Goal: Task Accomplishment & Management: Use online tool/utility

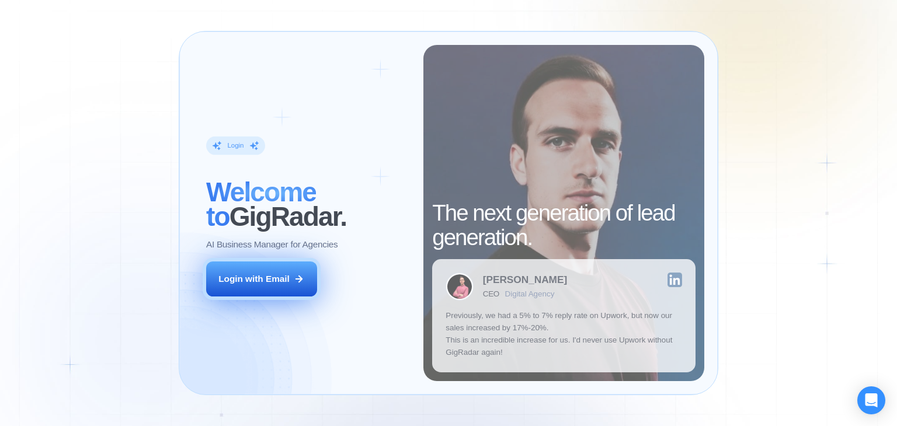
click at [296, 279] on icon at bounding box center [299, 279] width 11 height 11
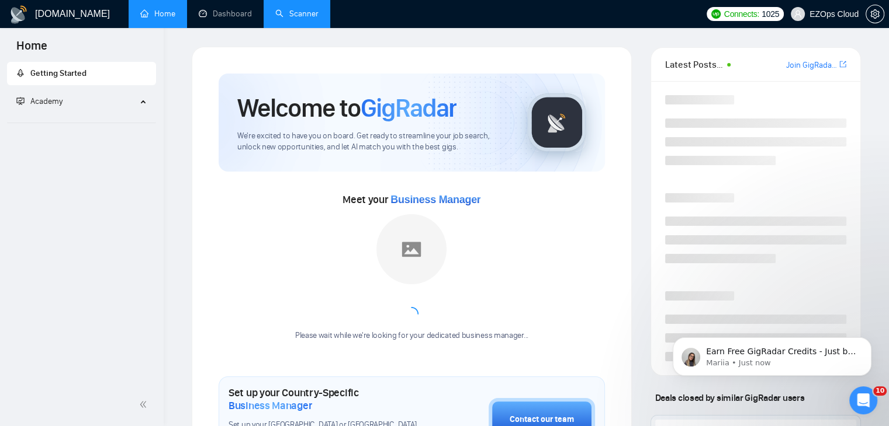
click at [306, 9] on link "Scanner" at bounding box center [296, 14] width 43 height 10
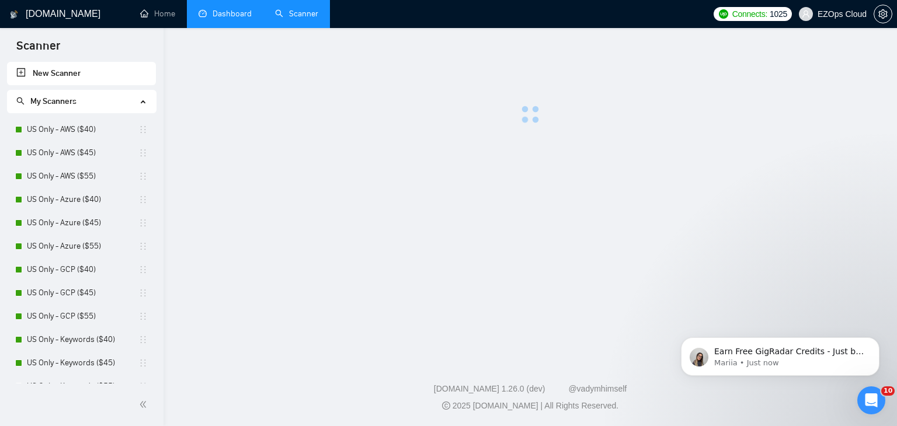
click at [226, 15] on link "Dashboard" at bounding box center [225, 14] width 53 height 10
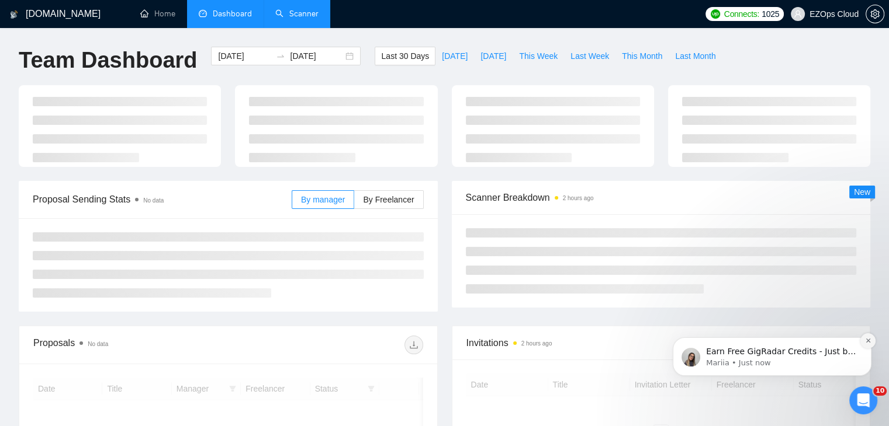
click at [867, 340] on icon "Dismiss notification" at bounding box center [868, 341] width 6 height 6
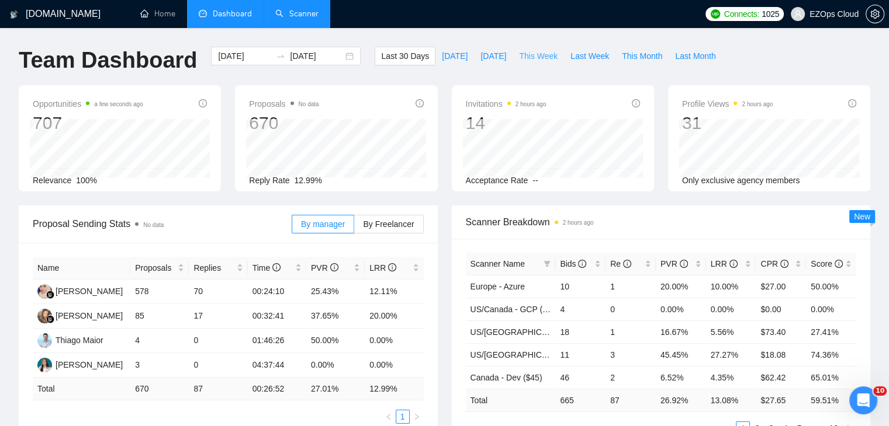
click at [536, 53] on span "This Week" at bounding box center [538, 56] width 39 height 13
type input "2025-08-18"
type input "2025-08-24"
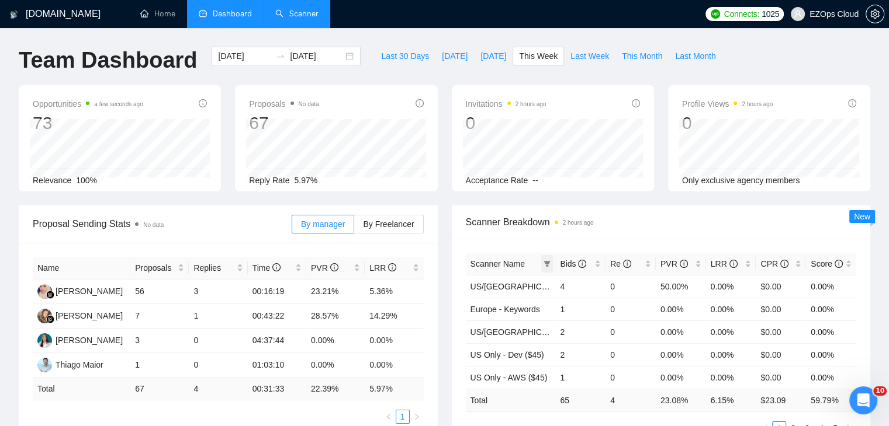
click at [544, 264] on icon "filter" at bounding box center [546, 264] width 7 height 7
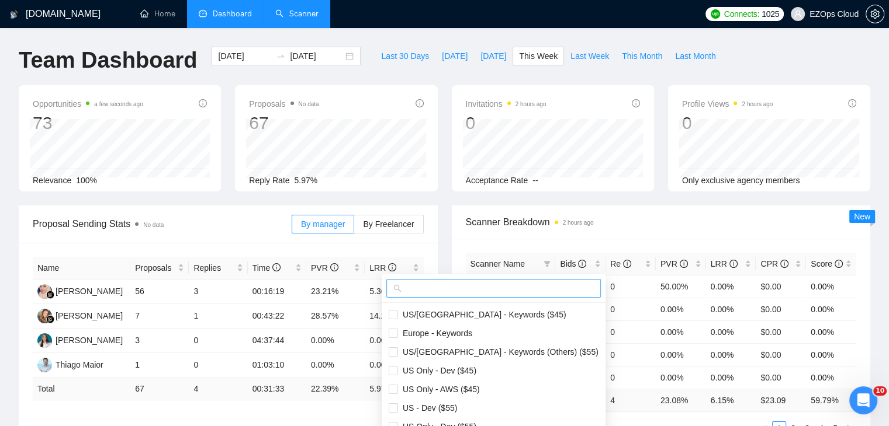
click at [498, 296] on span at bounding box center [493, 288] width 214 height 19
click at [486, 290] on input "text" at bounding box center [499, 288] width 190 height 13
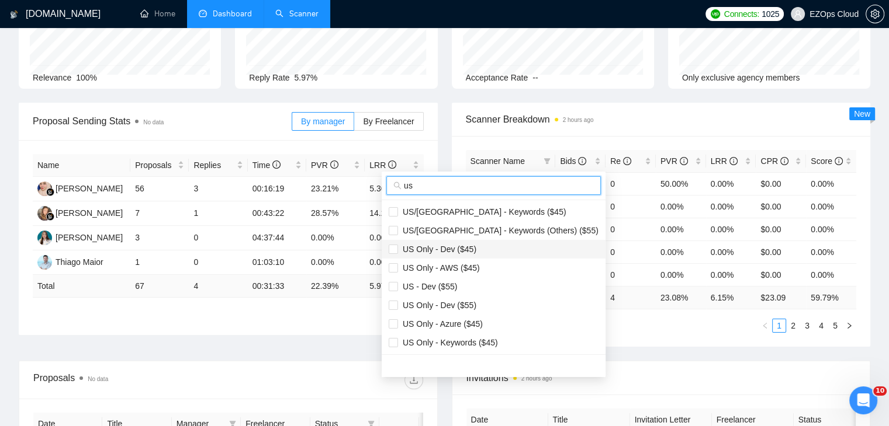
scroll to position [117, 0]
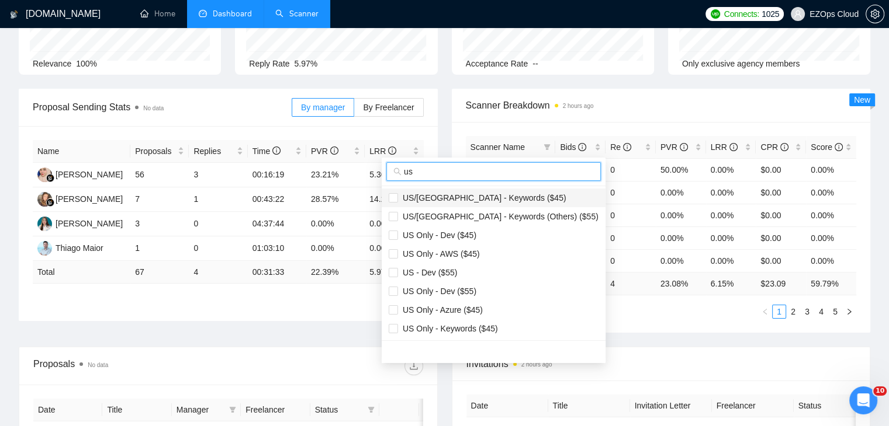
type input "us"
click at [467, 200] on span "US/Canada - Keywords ($45)" at bounding box center [482, 197] width 168 height 9
checkbox input "true"
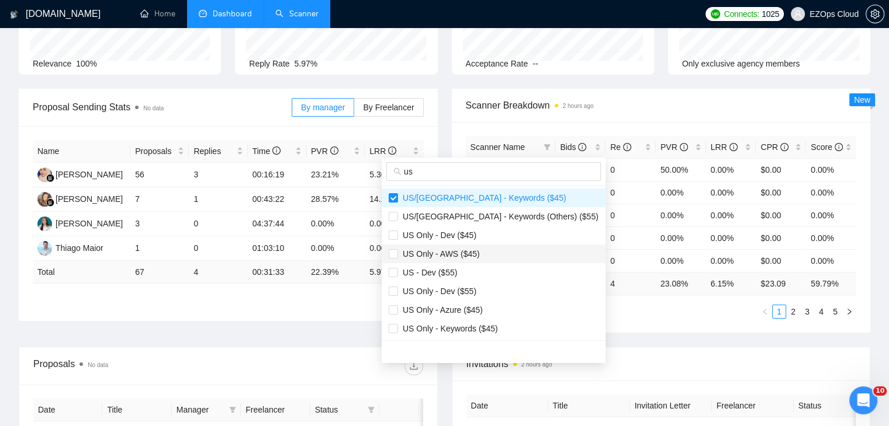
click at [470, 252] on span "US Only - AWS ($45)" at bounding box center [439, 253] width 82 height 9
checkbox input "true"
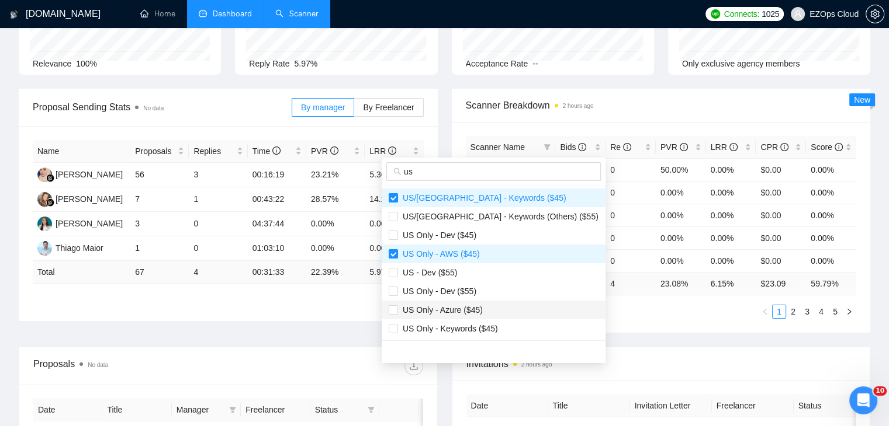
click at [468, 315] on span "US Only - Azure ($45)" at bounding box center [494, 310] width 210 height 13
checkbox input "true"
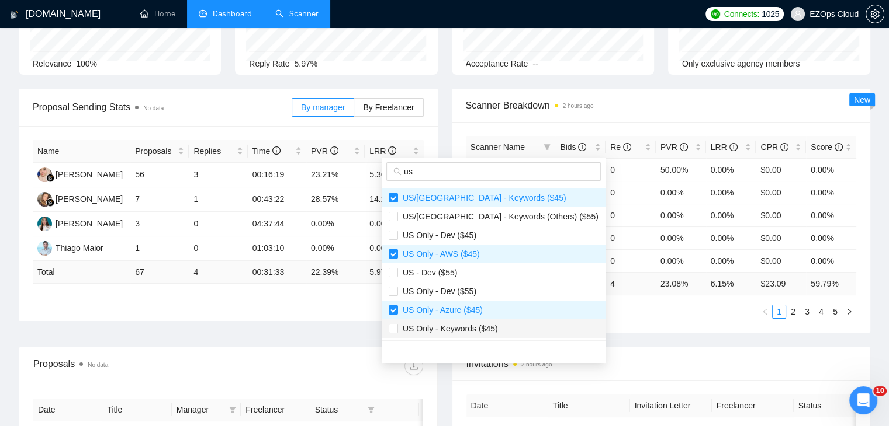
click at [471, 327] on span "US Only - Keywords ($45)" at bounding box center [448, 328] width 100 height 9
checkbox input "true"
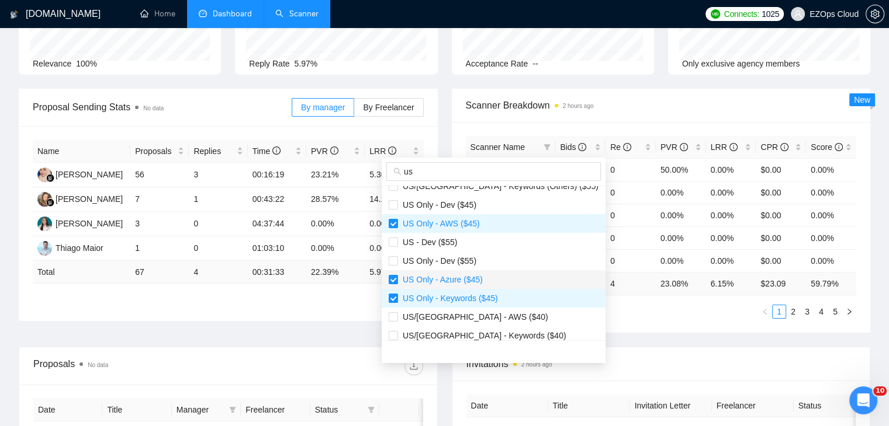
scroll to position [58, 0]
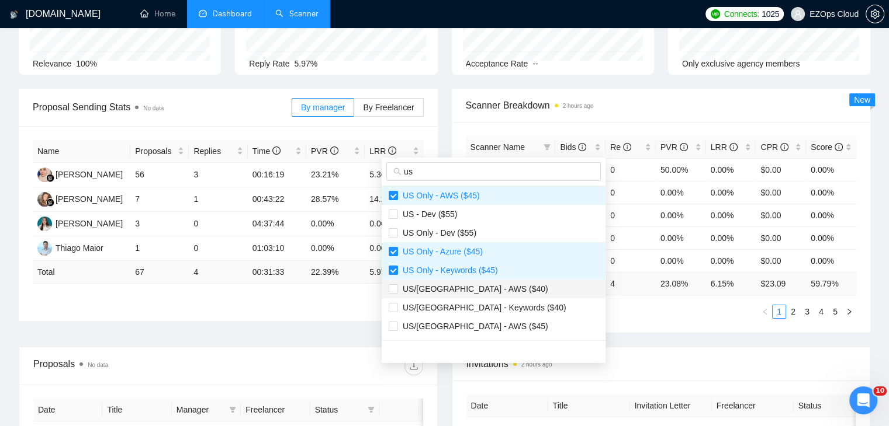
click at [456, 290] on span "US/Canada - AWS ($40)" at bounding box center [473, 289] width 150 height 9
checkbox input "true"
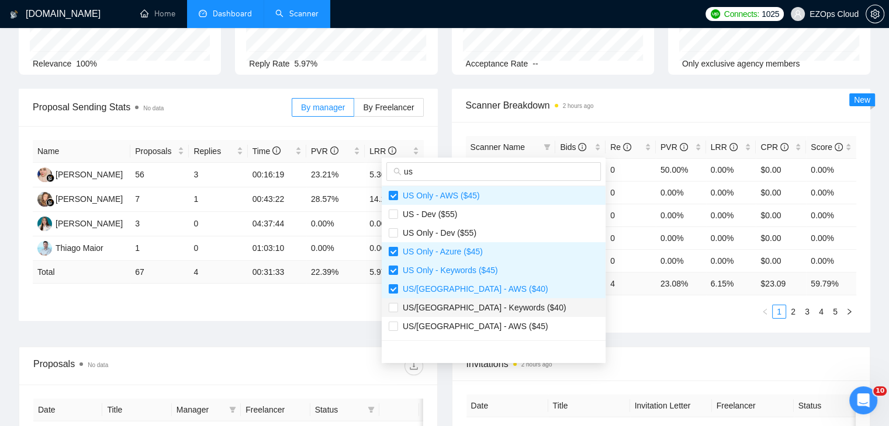
click at [464, 303] on span "US/Canada - Keywords ($40)" at bounding box center [482, 307] width 168 height 9
checkbox input "true"
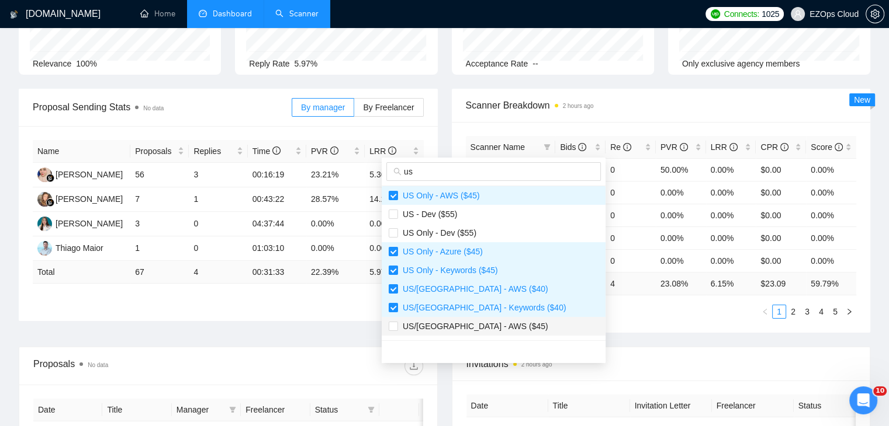
click at [467, 319] on li "US/Canada - AWS ($45)" at bounding box center [493, 326] width 224 height 19
checkbox input "true"
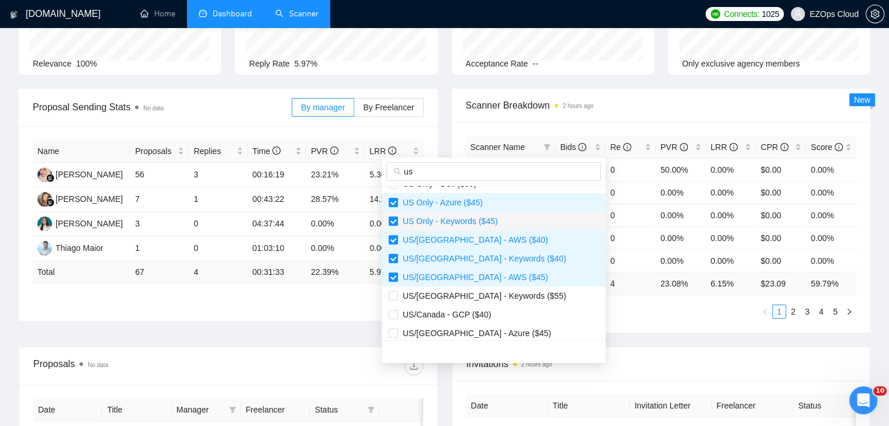
scroll to position [175, 0]
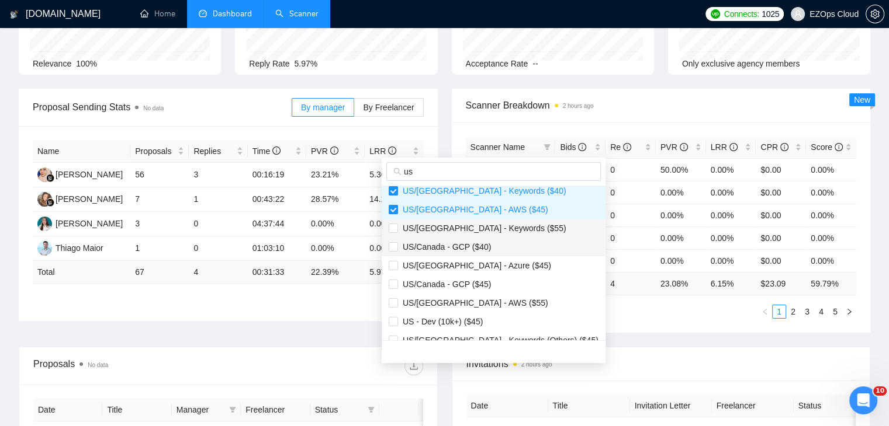
drag, startPoint x: 458, startPoint y: 230, endPoint x: 466, endPoint y: 242, distance: 14.4
click at [457, 230] on span "US/Canada - Keywords ($55)" at bounding box center [482, 228] width 168 height 9
checkbox input "true"
click at [466, 245] on span "US/Canada - GCP ($40)" at bounding box center [444, 246] width 93 height 9
checkbox input "true"
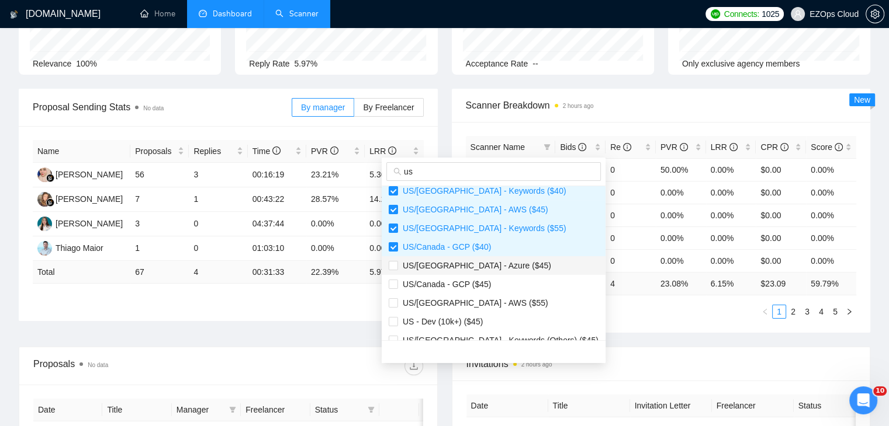
click at [474, 269] on span "US/Canada - Azure ($45)" at bounding box center [474, 265] width 153 height 9
checkbox input "true"
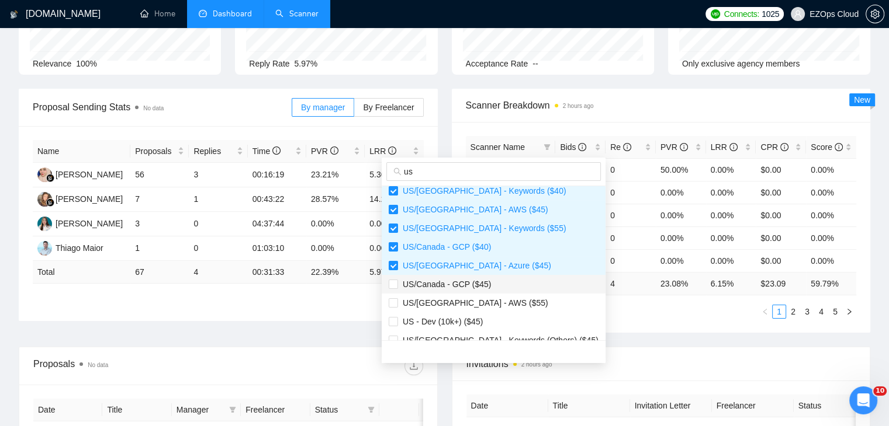
click at [476, 283] on span "US/Canada - GCP ($45)" at bounding box center [444, 284] width 93 height 9
checkbox input "true"
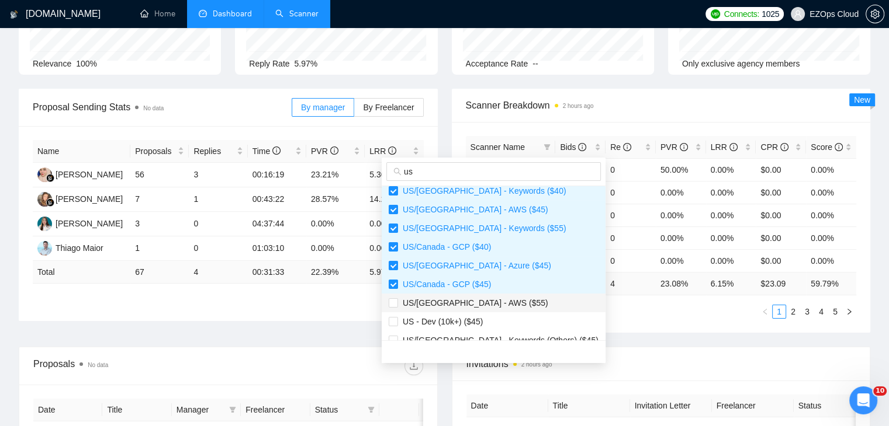
click at [481, 296] on li "US/Canada - AWS ($55)" at bounding box center [493, 303] width 224 height 19
checkbox input "true"
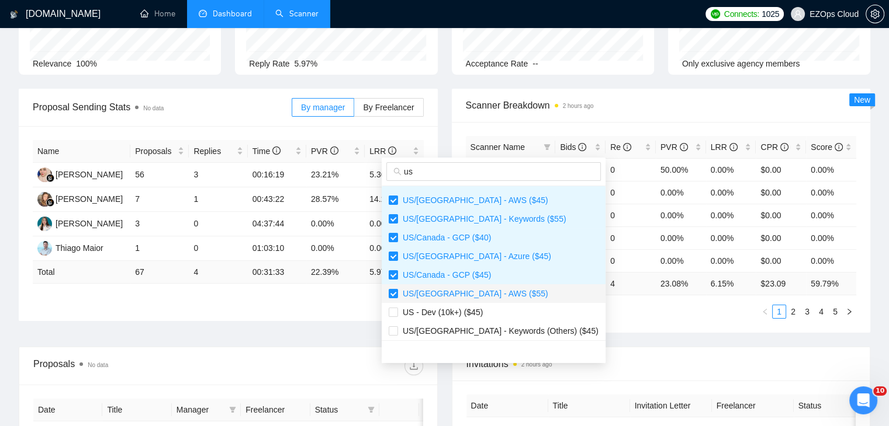
scroll to position [187, 0]
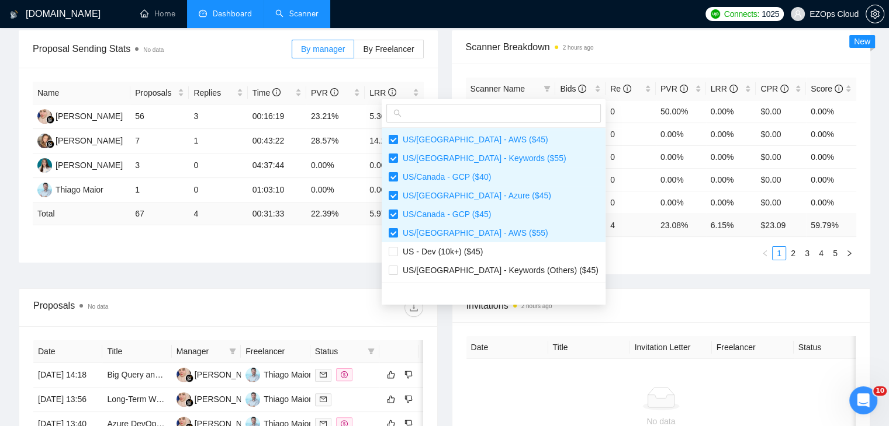
click at [663, 261] on div "Scanner Name Bids Re PVR LRR CPR Score US/Canada - Keywords ($45) 4 0 50.00% 0.…" at bounding box center [661, 169] width 419 height 211
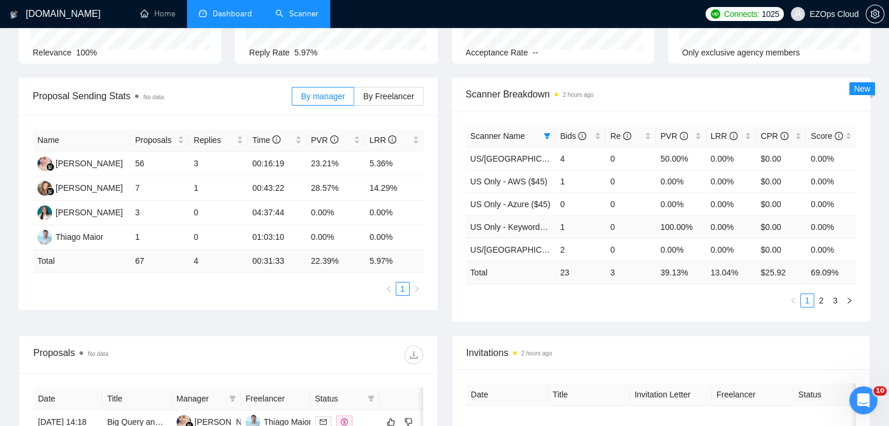
scroll to position [58, 0]
